Goal: Task Accomplishment & Management: Manage account settings

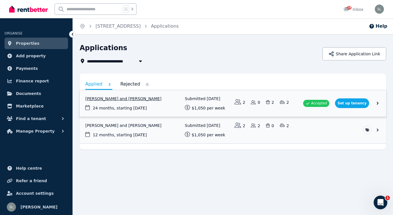
click at [321, 101] on link "View application: Amanda Bushell and Reuben Scoones" at bounding box center [233, 103] width 307 height 26
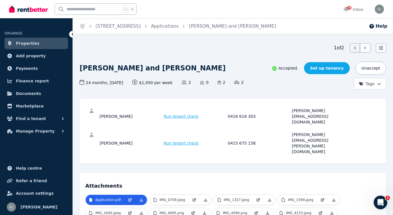
click at [336, 67] on link "Set up tenancy" at bounding box center [327, 68] width 46 height 12
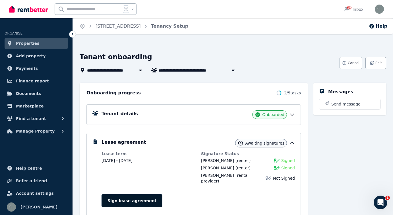
click at [125, 194] on link "Sign lease agreement" at bounding box center [132, 200] width 61 height 13
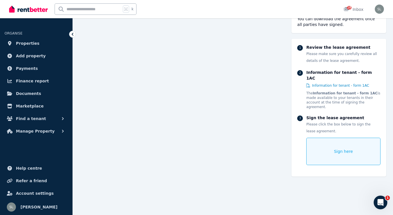
scroll to position [69, 0]
click at [318, 141] on div "Sign here" at bounding box center [344, 150] width 74 height 27
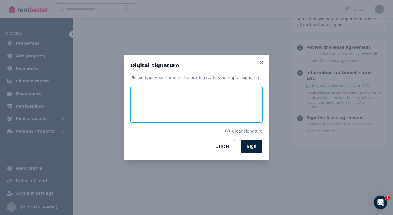
click at [159, 99] on input "text" at bounding box center [197, 104] width 132 height 36
type input "**********"
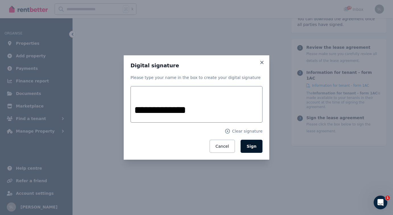
click at [255, 145] on span "Sign" at bounding box center [252, 146] width 10 height 5
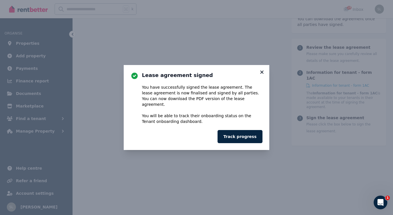
click at [261, 73] on icon at bounding box center [261, 71] width 3 height 3
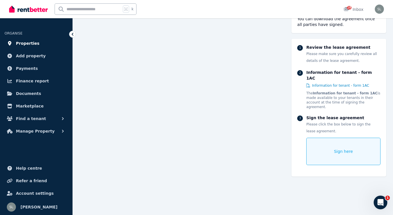
click at [34, 44] on span "Properties" at bounding box center [28, 43] width 24 height 7
